Goal: Information Seeking & Learning: Learn about a topic

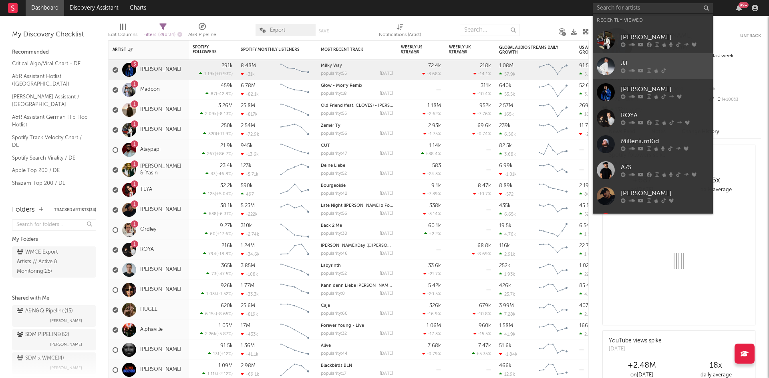
click at [640, 66] on div "JJ" at bounding box center [665, 64] width 88 height 10
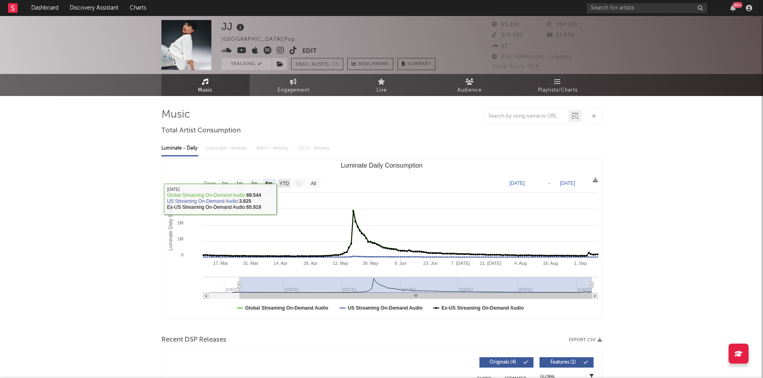
click at [282, 186] on text "YTD" at bounding box center [284, 184] width 10 height 6
select select "YTD"
type input "[DATE]"
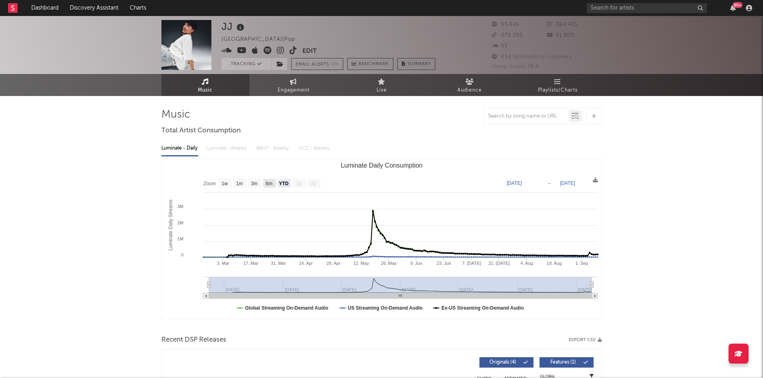
click at [272, 181] on text "6m" at bounding box center [268, 184] width 7 height 6
select select "6m"
type input "[DATE]"
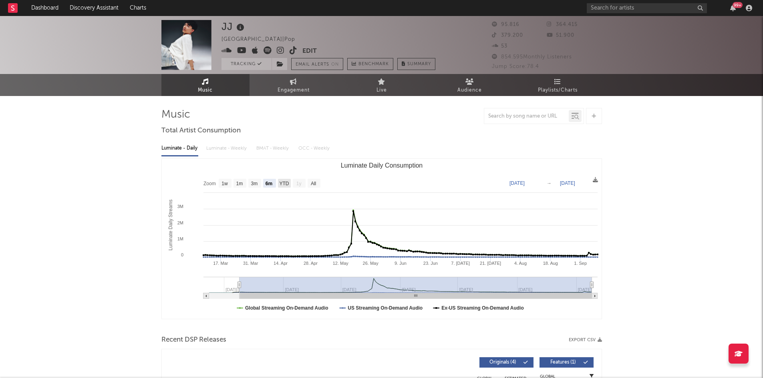
click at [278, 183] on rect "Luminate Daily Consumption" at bounding box center [284, 183] width 13 height 9
select select "YTD"
type input "[DATE]"
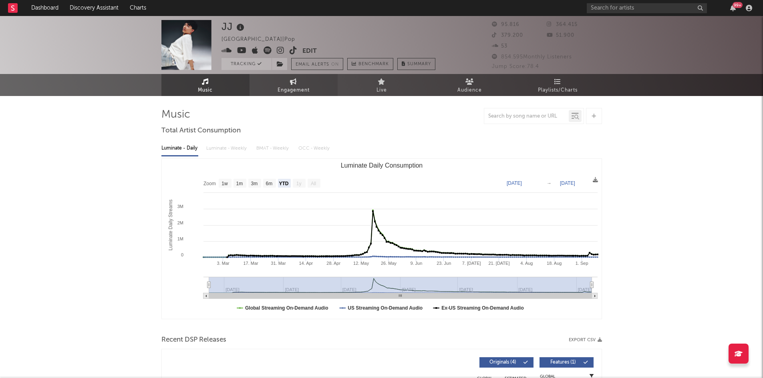
click at [290, 96] on link "Engagement" at bounding box center [293, 85] width 88 height 22
select select "1w"
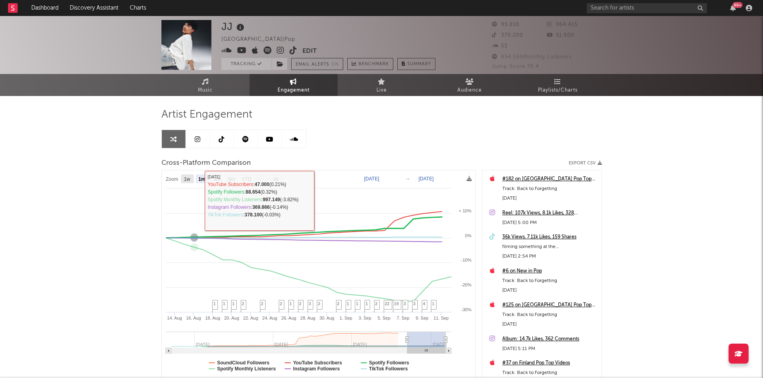
click at [189, 177] on text "1w" at bounding box center [187, 180] width 6 height 6
select select "1w"
type input "[DATE]"
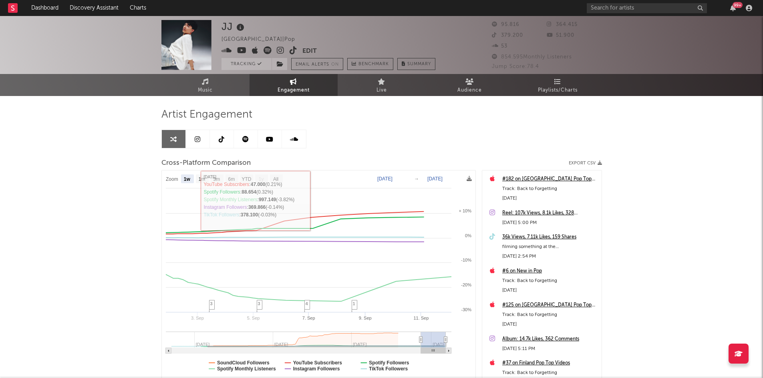
select select "1w"
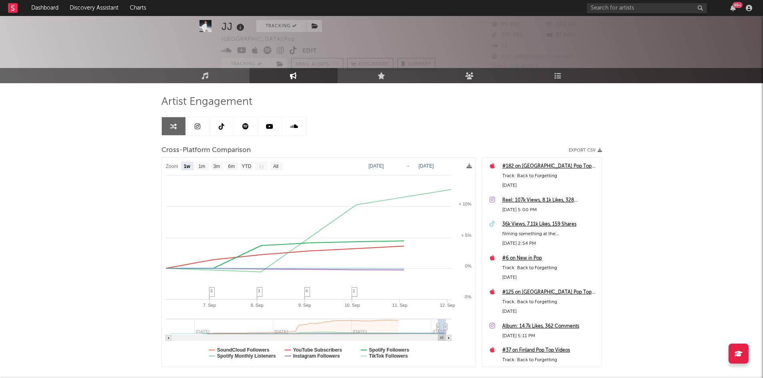
scroll to position [12, 0]
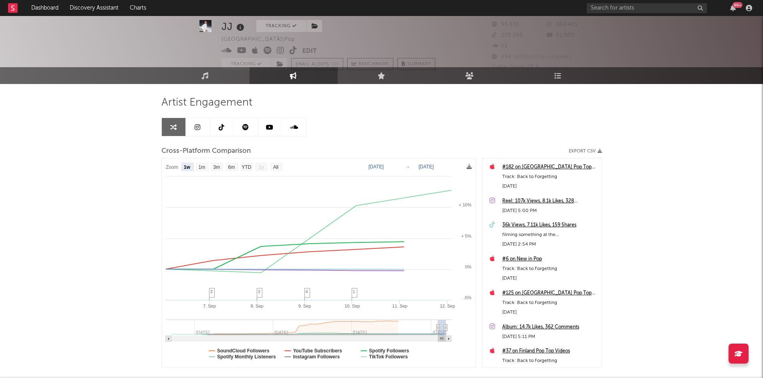
click at [536, 170] on div "#182 on [GEOGRAPHIC_DATA] Pop Top Videos" at bounding box center [549, 168] width 95 height 10
click at [734, 13] on div "99 +" at bounding box center [671, 8] width 168 height 16
click at [733, 7] on div "99 +" at bounding box center [737, 5] width 10 height 6
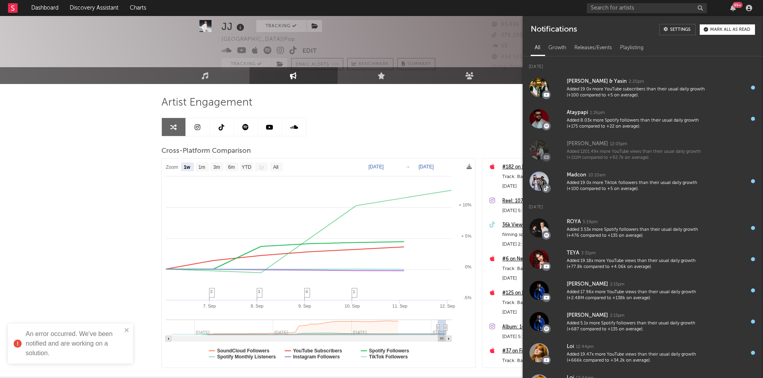
click at [733, 7] on div "99 +" at bounding box center [737, 5] width 10 height 6
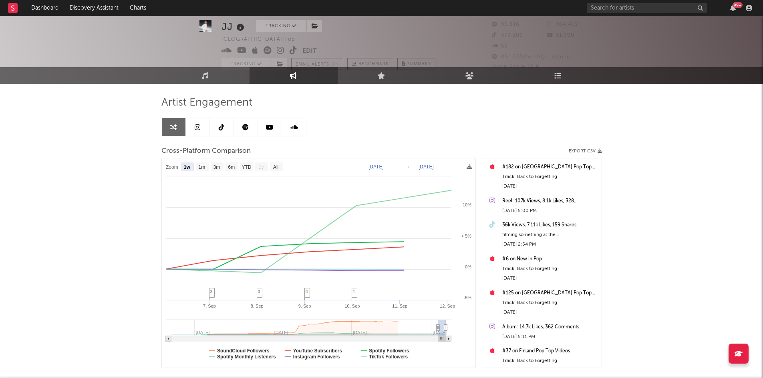
click at [732, 13] on div "99 +" at bounding box center [671, 8] width 168 height 16
click at [735, 9] on div "99 +" at bounding box center [733, 8] width 12 height 6
click at [733, 7] on div "99 +" at bounding box center [737, 5] width 10 height 6
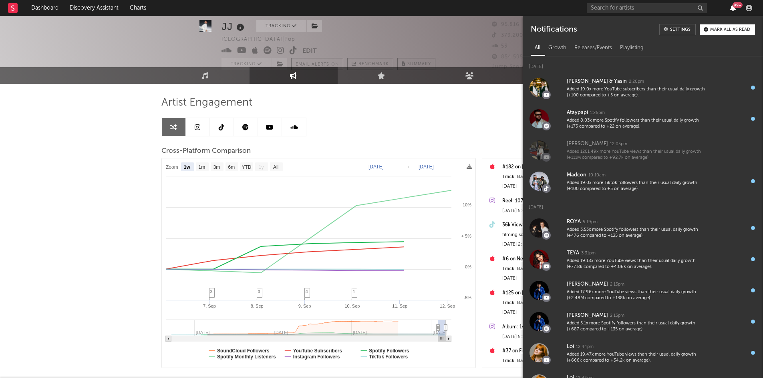
click at [730, 7] on icon "button" at bounding box center [733, 8] width 6 height 6
